Goal: Task Accomplishment & Management: Manage account settings

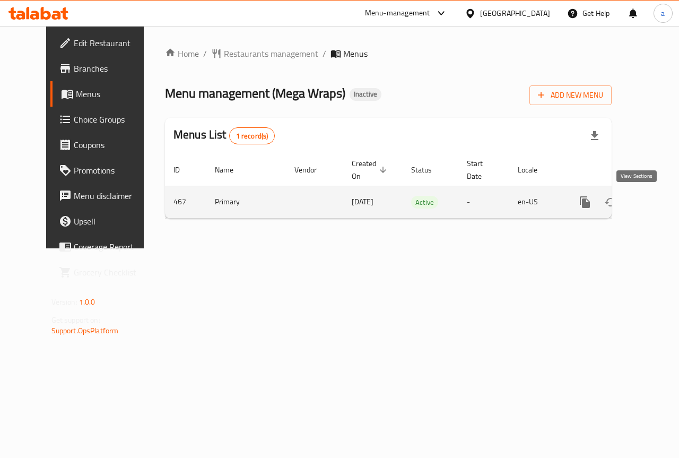
click at [655, 205] on icon "enhanced table" at bounding box center [661, 202] width 13 height 13
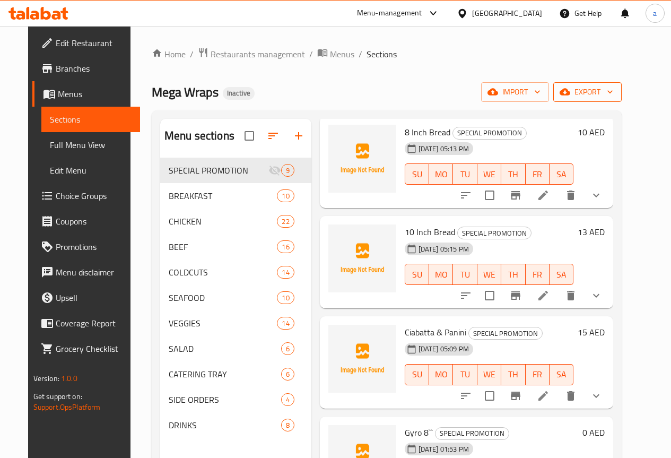
click at [610, 83] on button "export" at bounding box center [587, 92] width 68 height 20
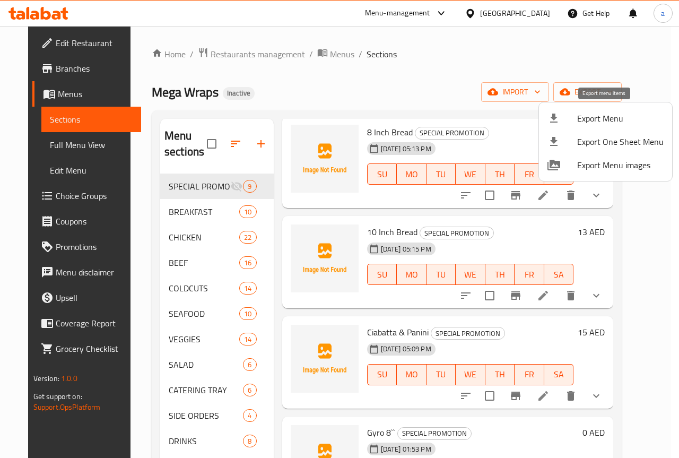
click at [596, 110] on li "Export Menu" at bounding box center [605, 118] width 133 height 23
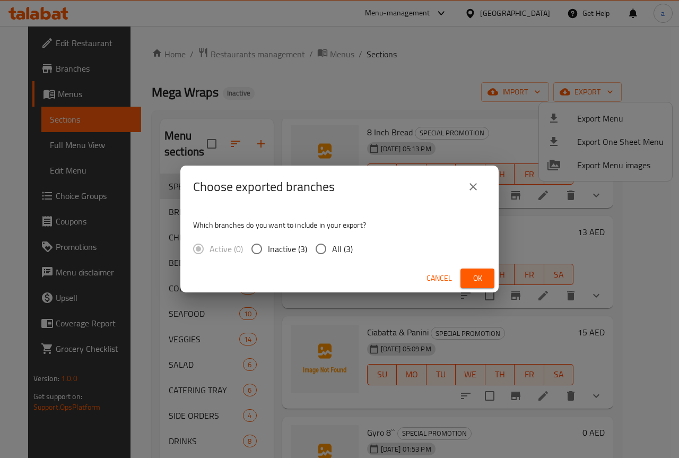
click at [329, 247] on input "All (3)" at bounding box center [321, 249] width 22 height 22
radio input "true"
click at [466, 274] on button "Ok" at bounding box center [477, 278] width 34 height 20
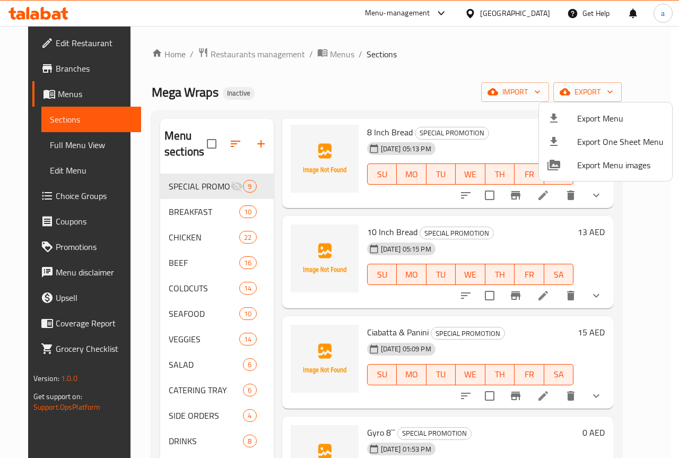
click at [73, 144] on div at bounding box center [339, 229] width 679 height 458
click at [50, 142] on span "Full Menu View" at bounding box center [91, 144] width 83 height 13
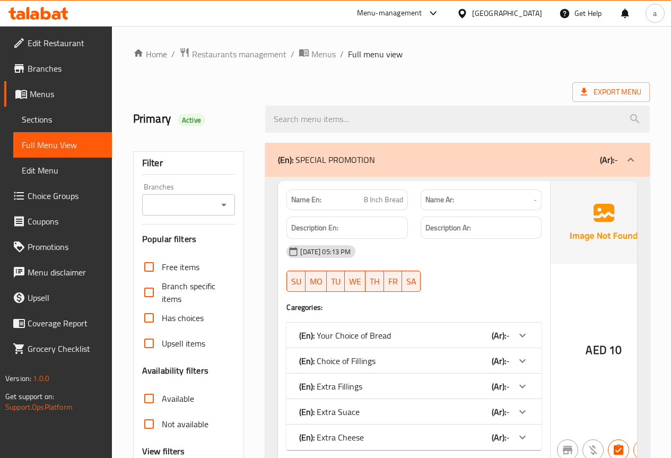
click at [203, 95] on div "Primary Active" at bounding box center [193, 118] width 133 height 47
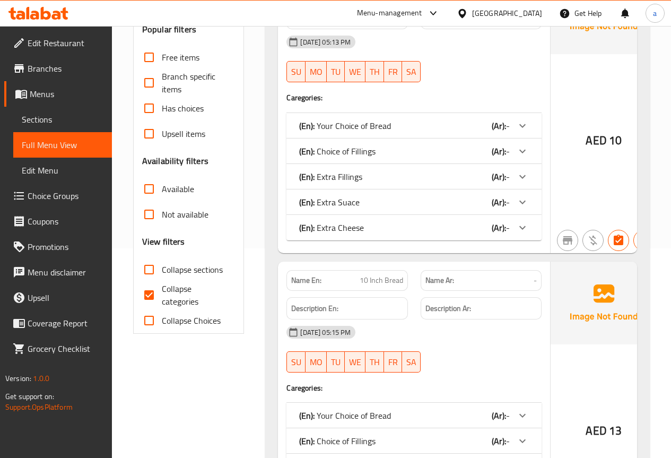
scroll to position [265, 0]
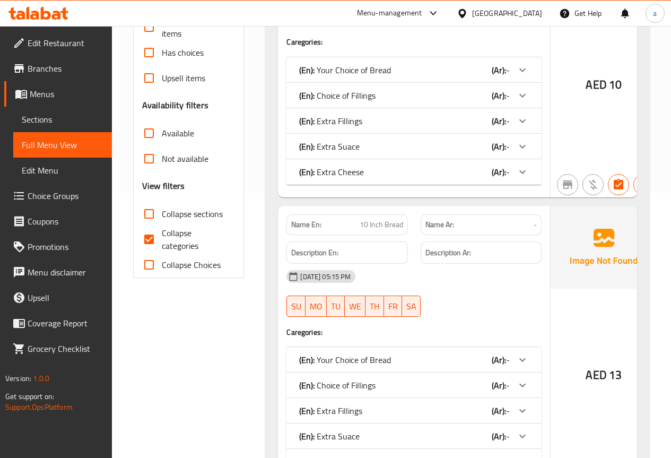
click at [149, 239] on input "Collapse categories" at bounding box center [148, 239] width 25 height 25
checkbox input "false"
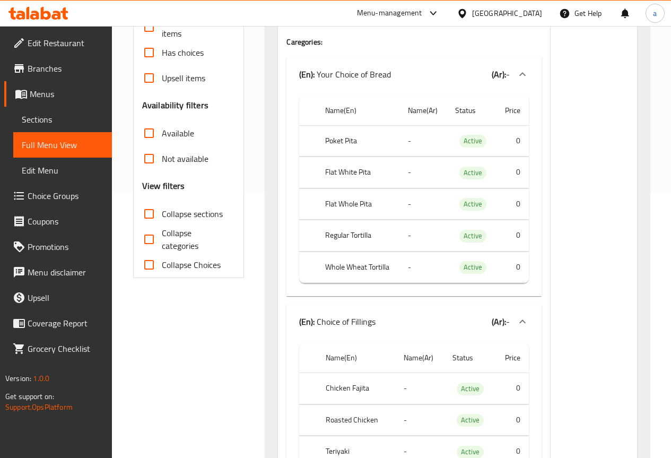
scroll to position [0, 0]
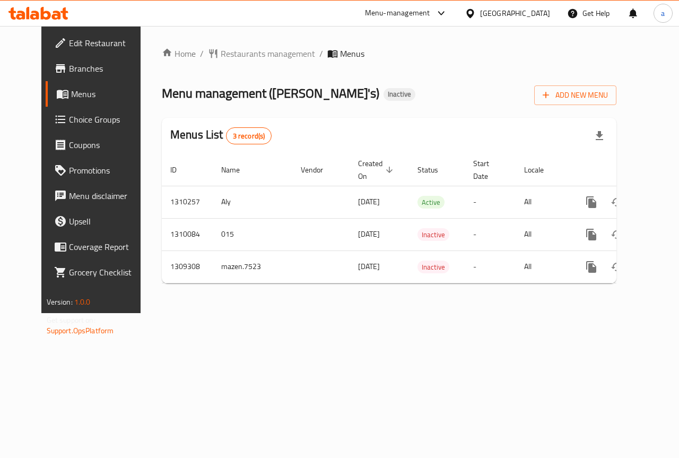
scroll to position [0, 4]
click at [69, 67] on span "Branches" at bounding box center [107, 68] width 77 height 13
click at [605, 94] on span "Add New Menu" at bounding box center [575, 95] width 65 height 13
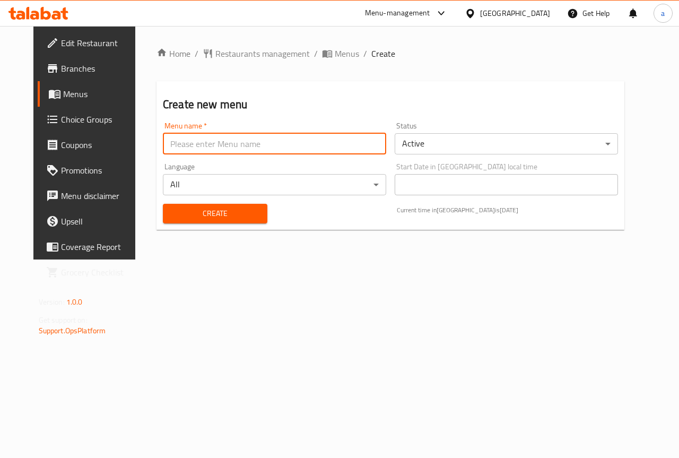
click at [176, 150] on input "text" at bounding box center [274, 143] width 223 height 21
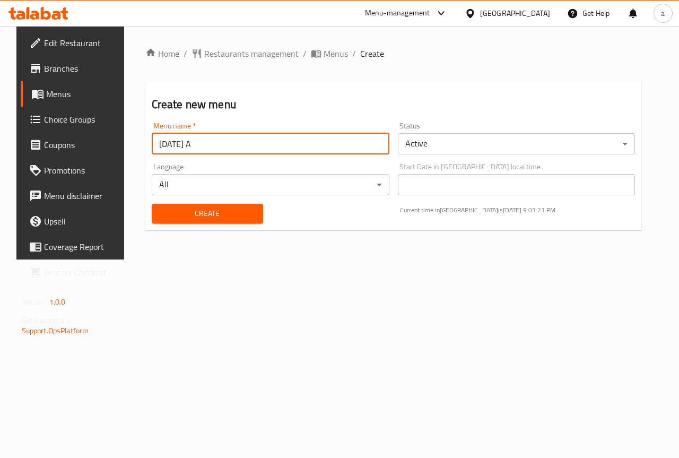
type input "8/9/2025 A"
click at [216, 215] on span "Create" at bounding box center [207, 213] width 94 height 13
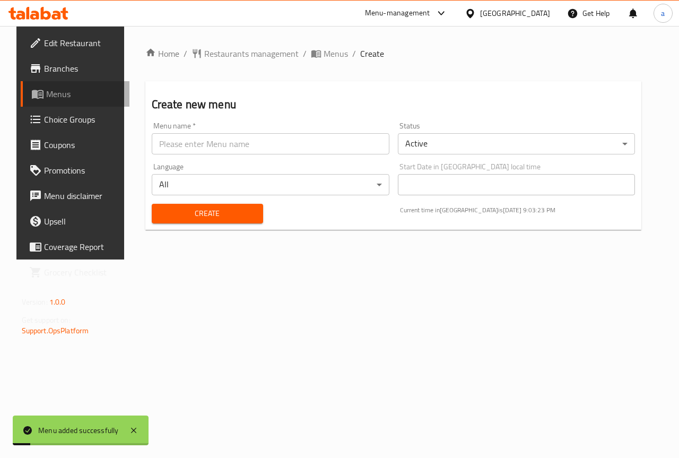
click at [46, 91] on span "Menus" at bounding box center [83, 94] width 75 height 13
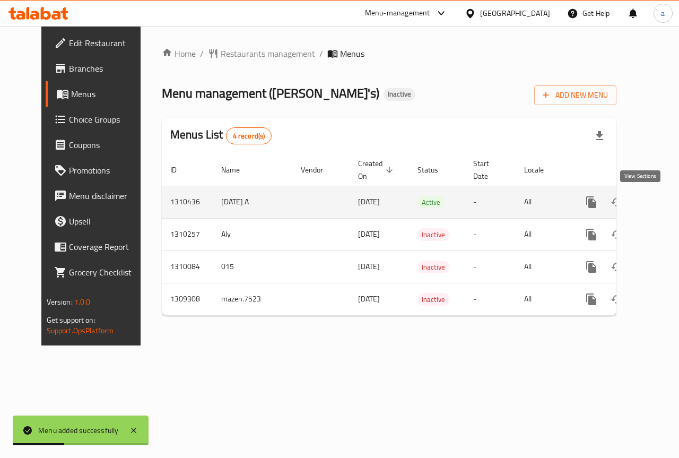
click at [663, 203] on icon "enhanced table" at bounding box center [668, 202] width 10 height 10
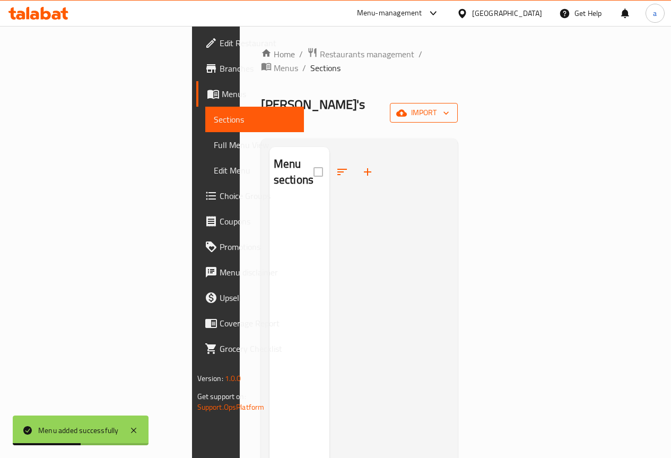
click at [449, 106] on span "import" at bounding box center [423, 112] width 51 height 13
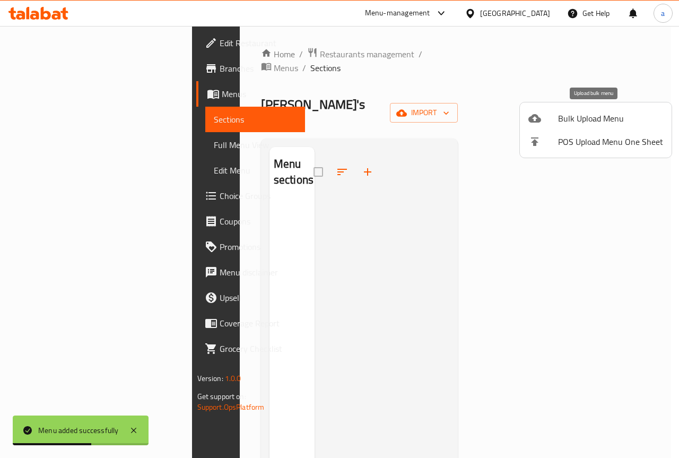
click at [566, 120] on span "Bulk Upload Menu" at bounding box center [610, 118] width 105 height 13
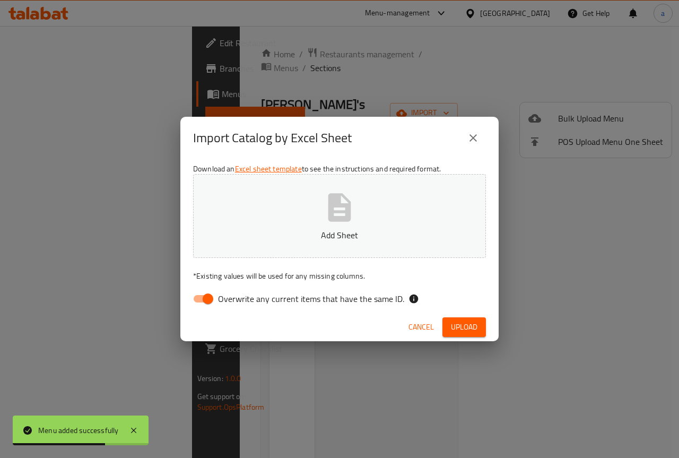
click at [205, 300] on input "Overwrite any current items that have the same ID." at bounding box center [208, 299] width 60 height 20
checkbox input "false"
click at [363, 197] on button "Add Sheet" at bounding box center [339, 216] width 293 height 84
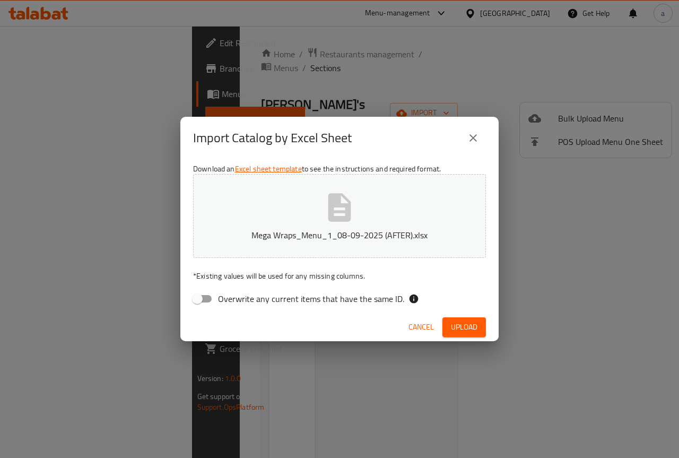
click at [469, 322] on span "Upload" at bounding box center [464, 326] width 27 height 13
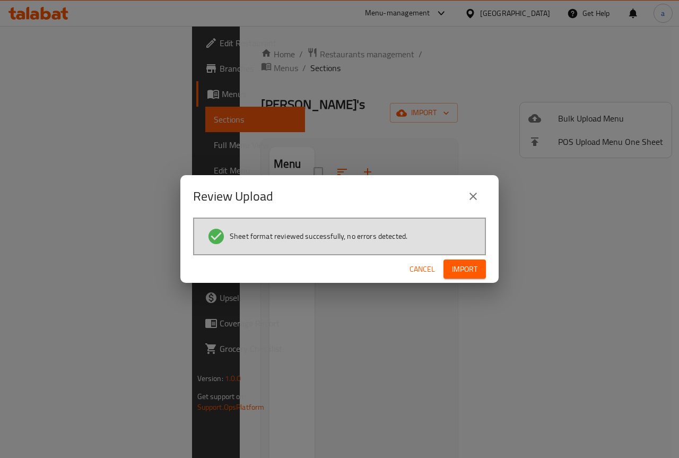
click at [462, 274] on span "Import" at bounding box center [464, 269] width 25 height 13
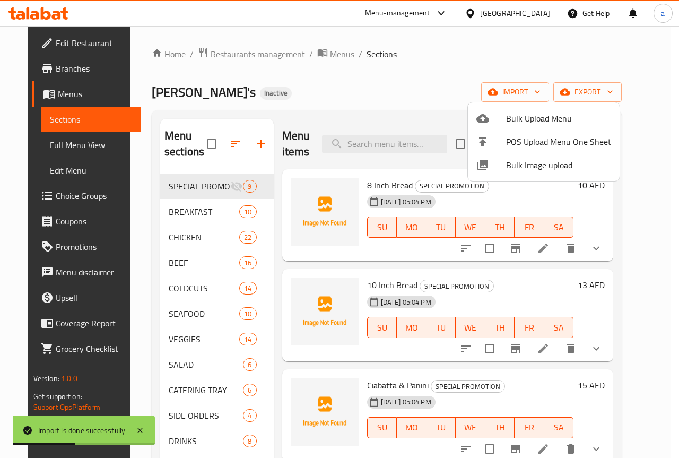
click at [471, 89] on div at bounding box center [339, 229] width 679 height 458
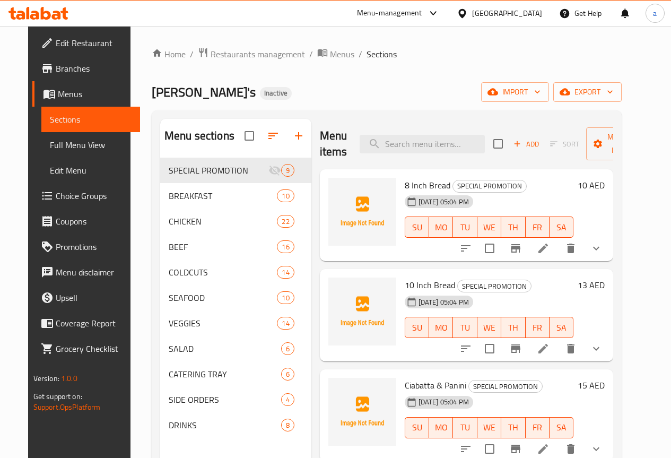
click at [432, 92] on div "Ollie's Inactive import export" at bounding box center [387, 92] width 470 height 20
click at [73, 154] on link "Full Menu View" at bounding box center [90, 144] width 99 height 25
click at [74, 143] on span "Full Menu View" at bounding box center [91, 144] width 82 height 13
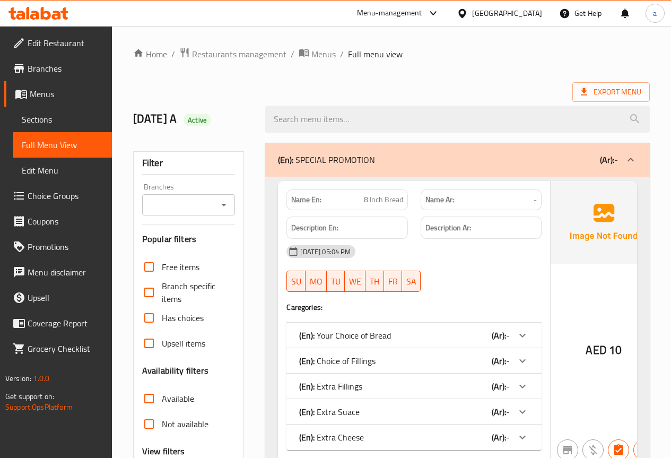
click at [441, 120] on input "search" at bounding box center [457, 119] width 385 height 27
click at [179, 243] on h3 "Popular filters" at bounding box center [188, 239] width 93 height 12
checkbox input "false"
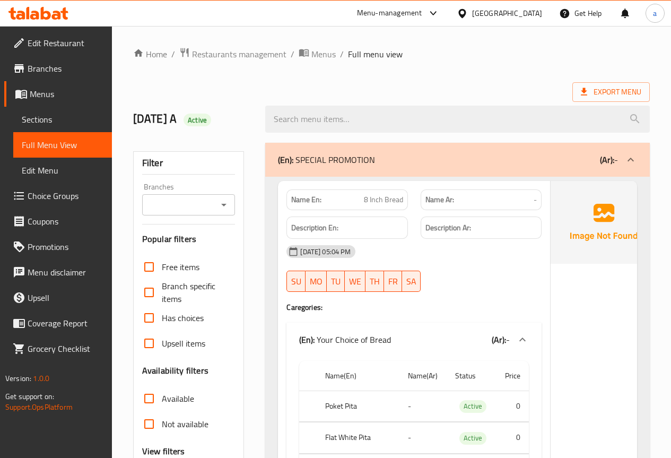
scroll to position [265, 0]
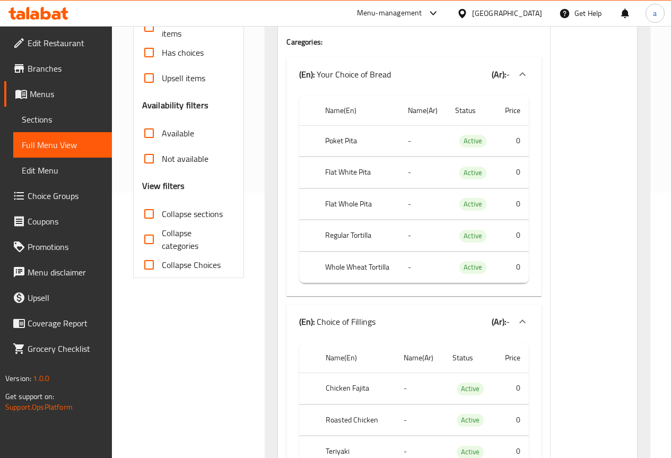
scroll to position [0, 0]
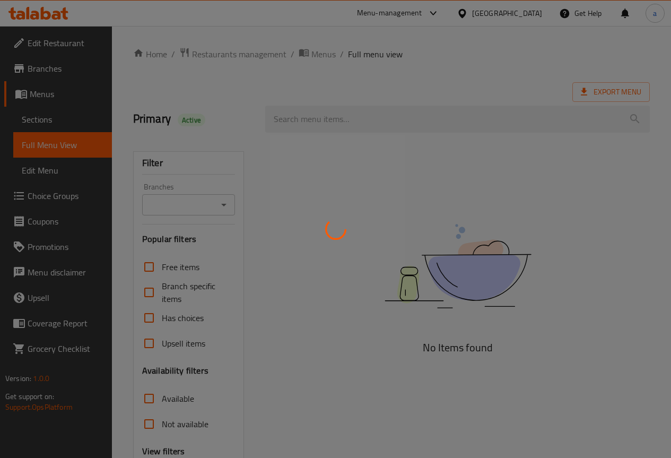
click at [63, 18] on div at bounding box center [335, 229] width 671 height 458
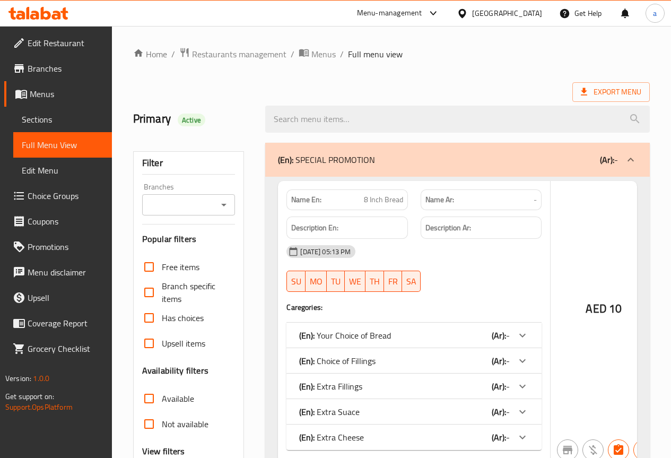
click at [49, 15] on icon at bounding box center [46, 13] width 10 height 13
